Goal: Task Accomplishment & Management: Use online tool/utility

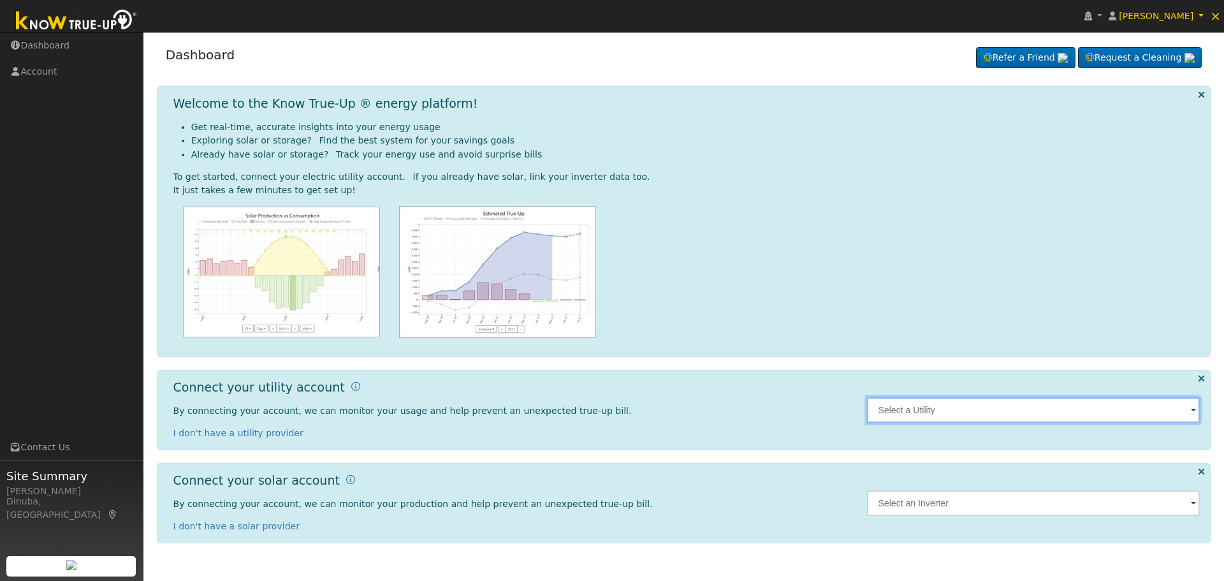
click at [992, 417] on input "text" at bounding box center [1034, 410] width 334 height 26
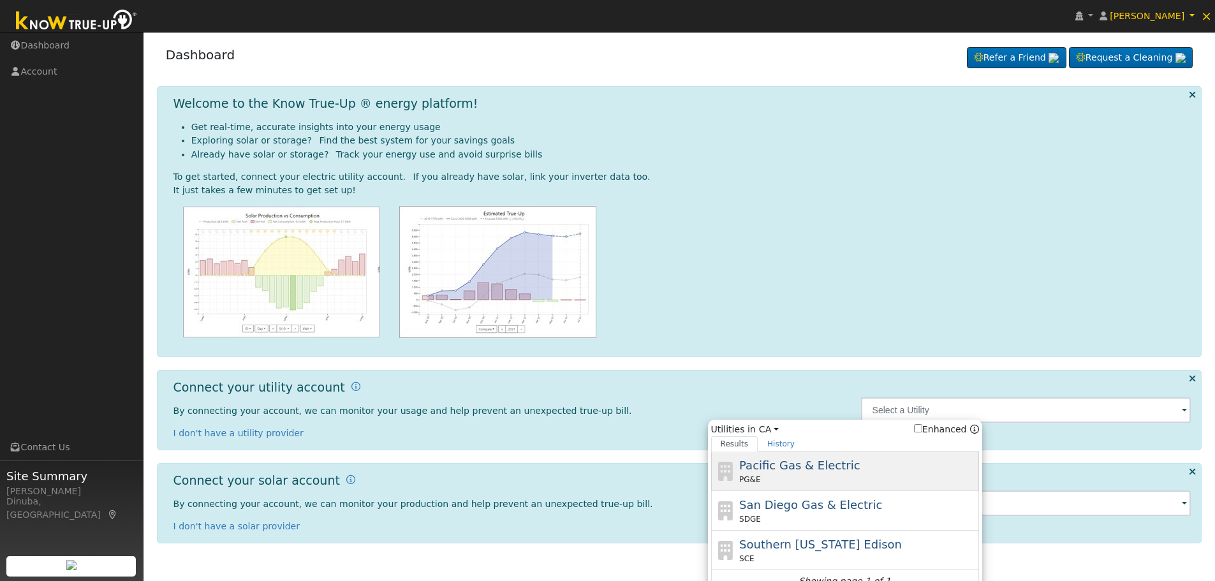
click at [832, 471] on span "Pacific Gas & Electric" at bounding box center [799, 465] width 121 height 13
type input "PG&E"
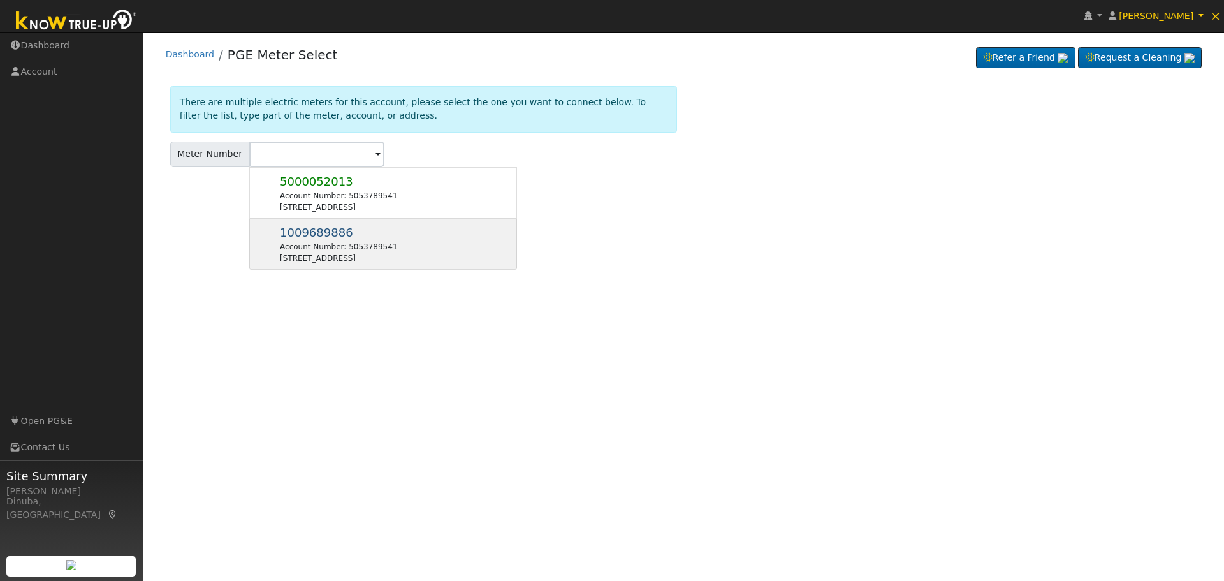
click at [328, 242] on div "Account Number: 5053789541" at bounding box center [338, 246] width 117 height 11
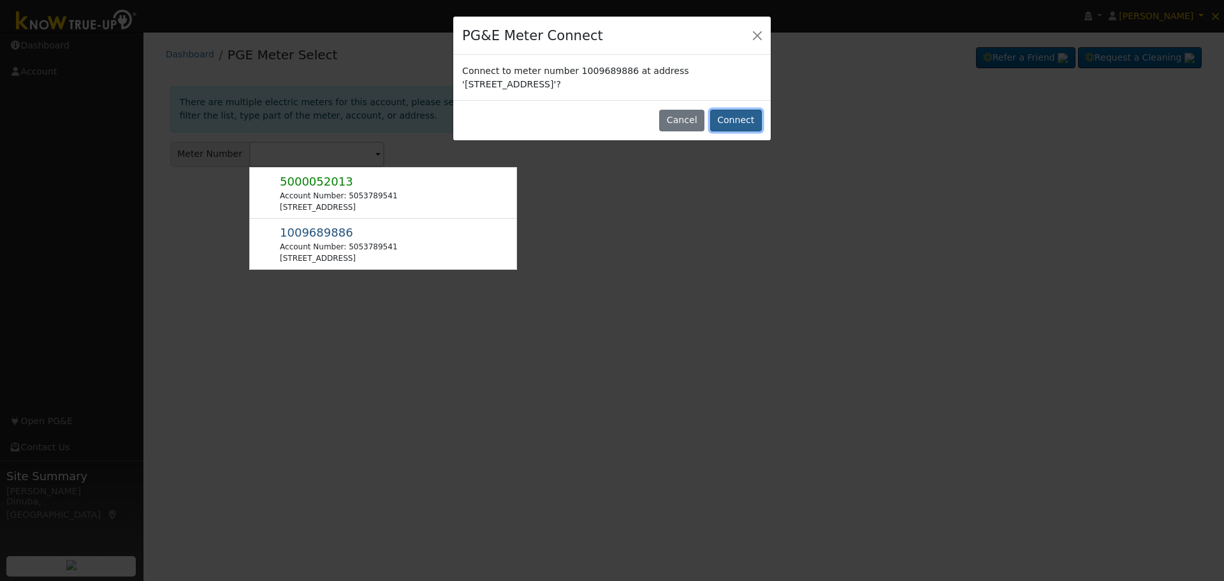
click at [742, 120] on button "Connect" at bounding box center [736, 121] width 52 height 22
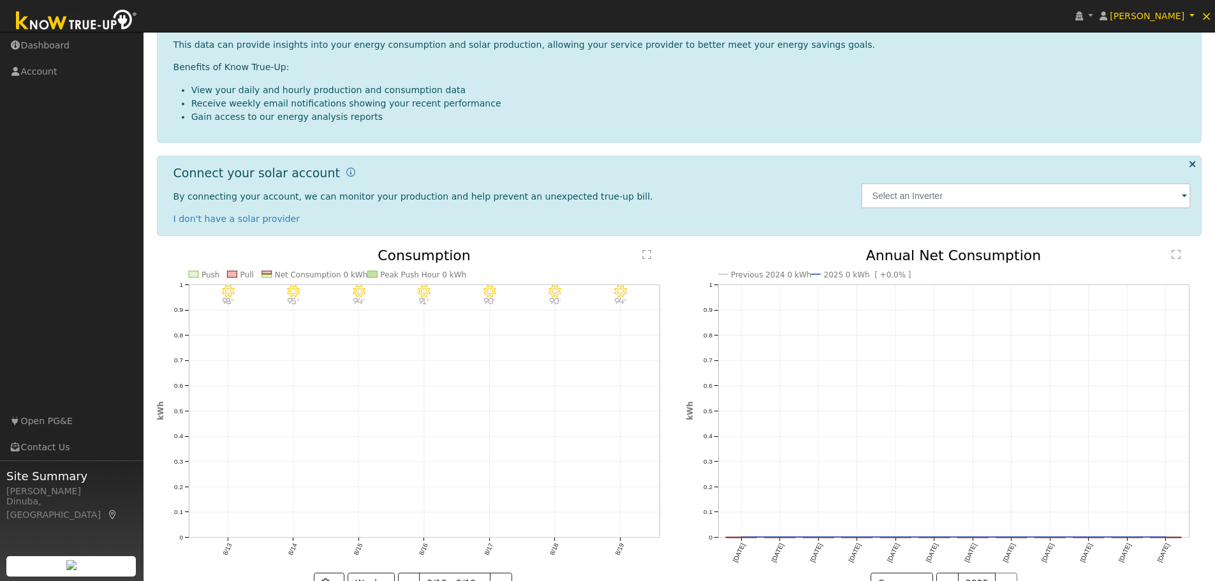
scroll to position [229, 0]
